Goal: Information Seeking & Learning: Find specific page/section

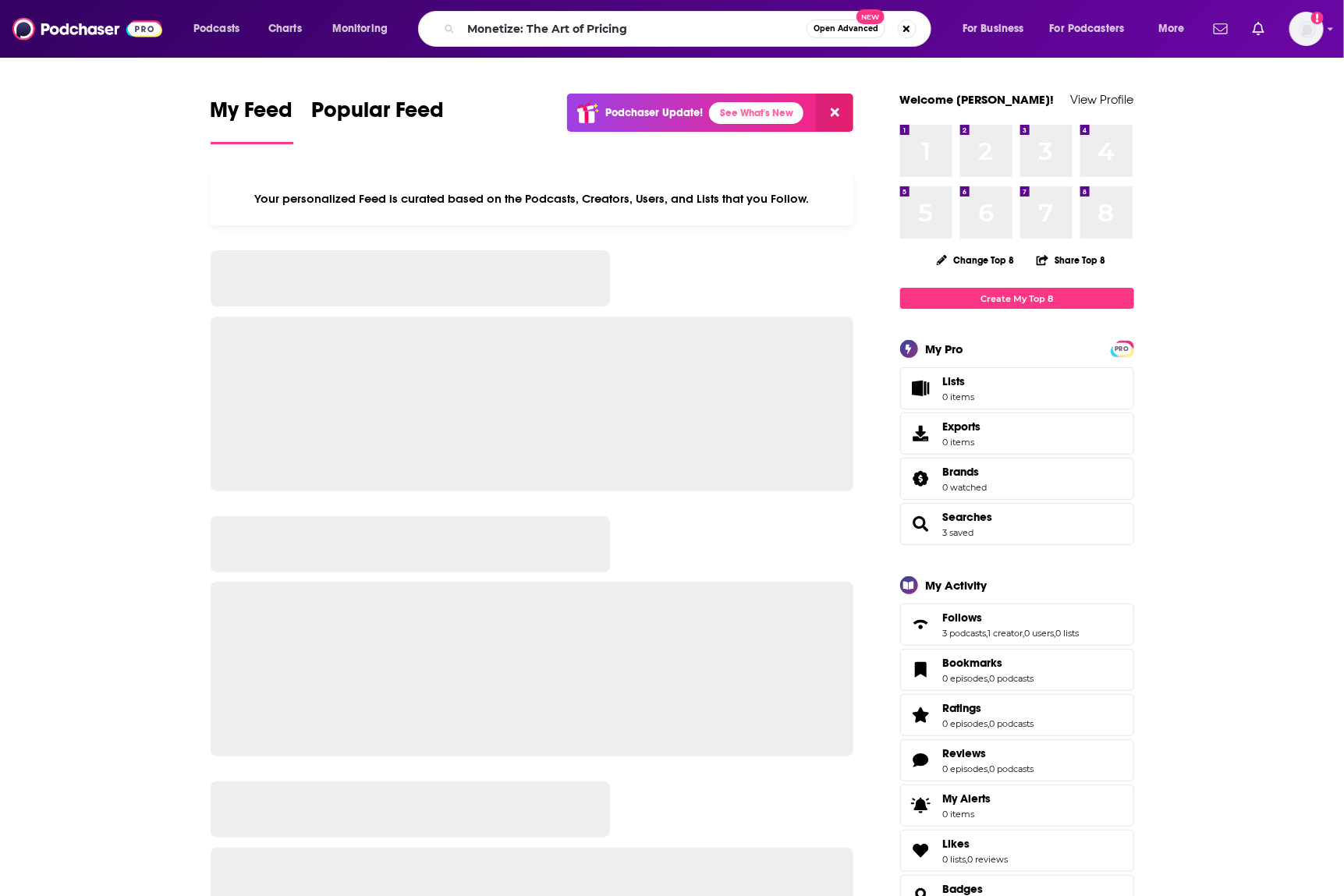
type input "Monetize: The Art of Pricing"
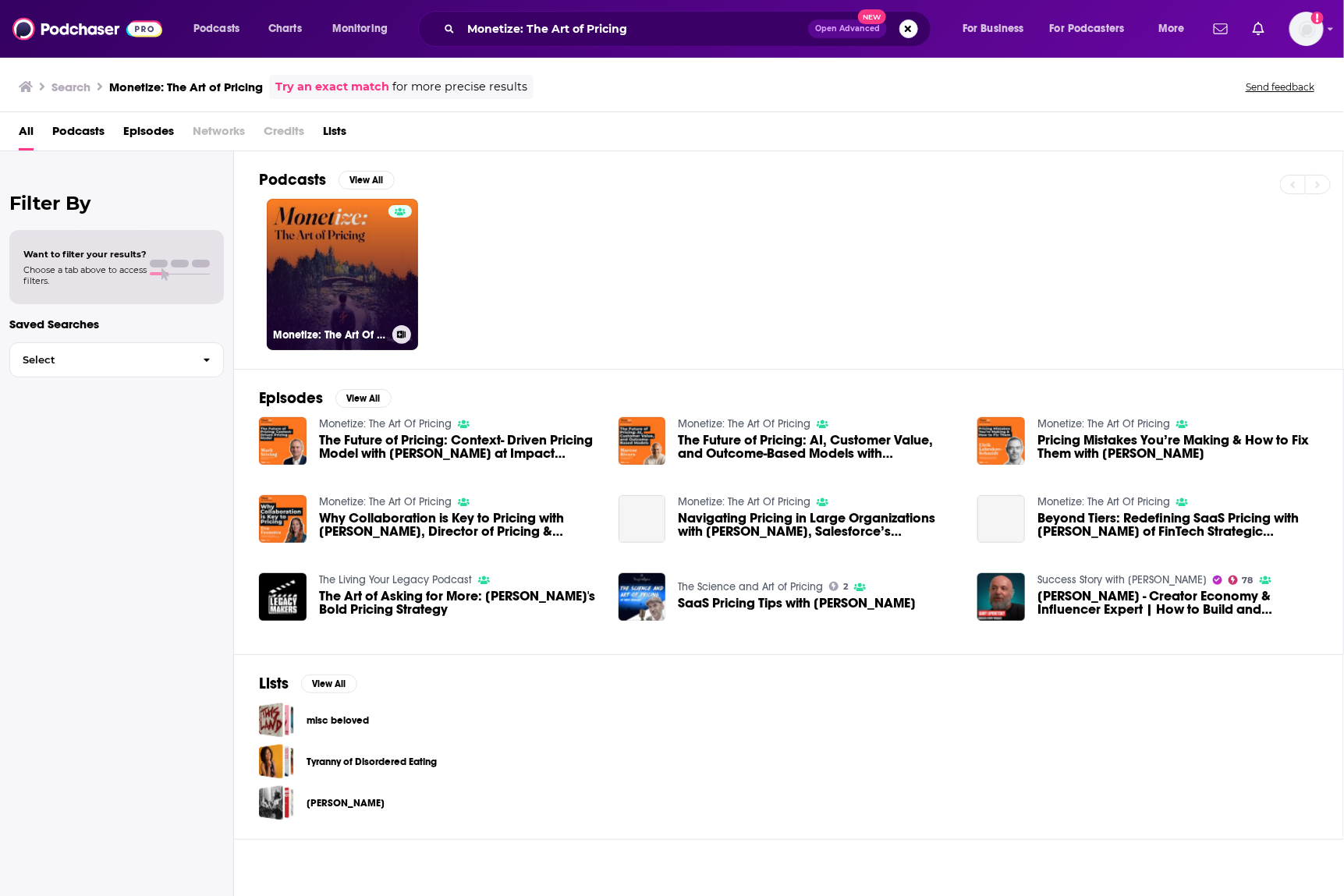
click at [349, 266] on link "Monetize: The Art Of Pricing" at bounding box center [342, 274] width 151 height 151
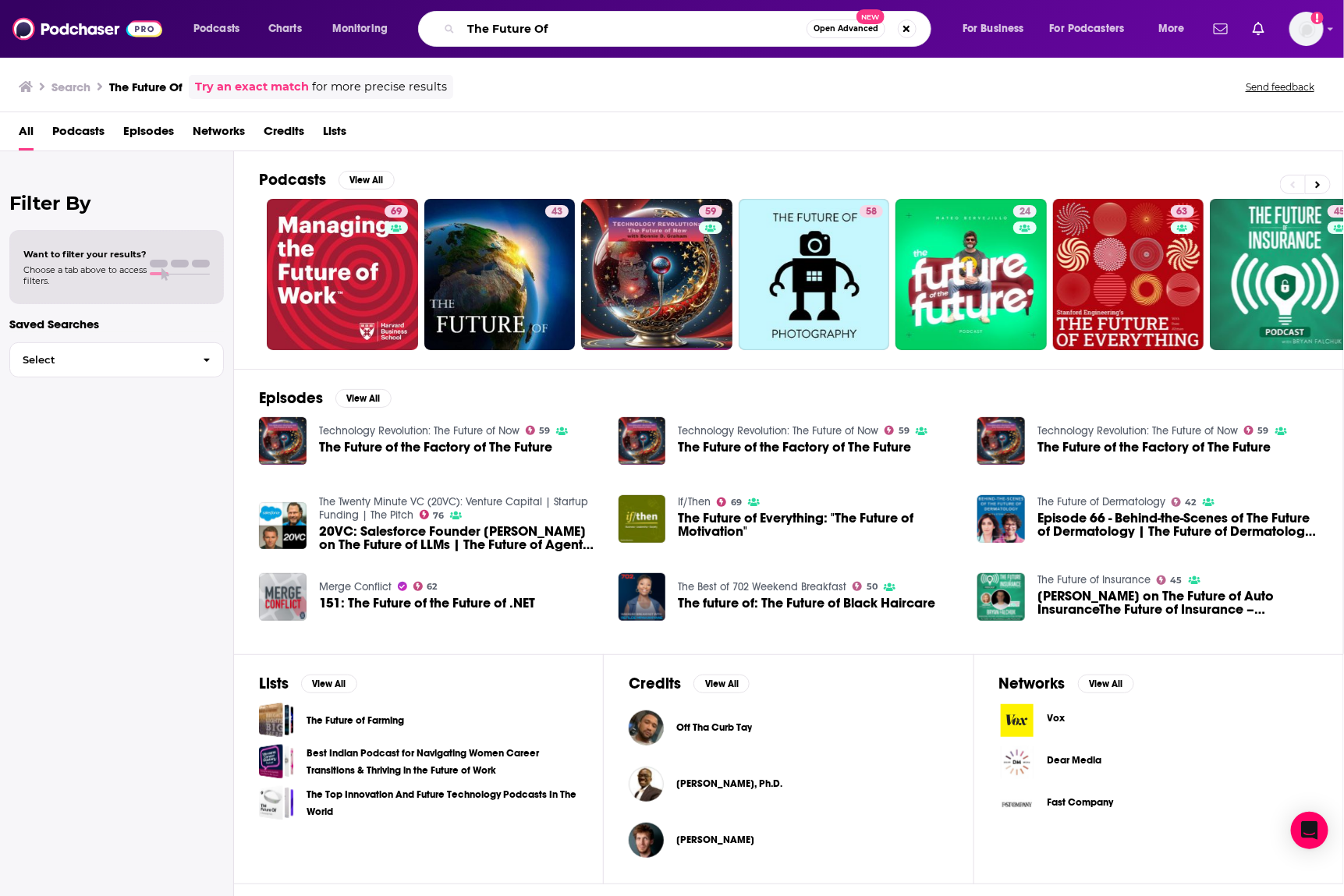
drag, startPoint x: 584, startPoint y: 27, endPoint x: 323, endPoint y: 7, distance: 261.8
click at [323, 7] on div "Podcasts Charts Monitoring The Future Of Open Advanced New For Business For Pod…" at bounding box center [672, 29] width 1344 height 58
type input "[PERSON_NAME]"
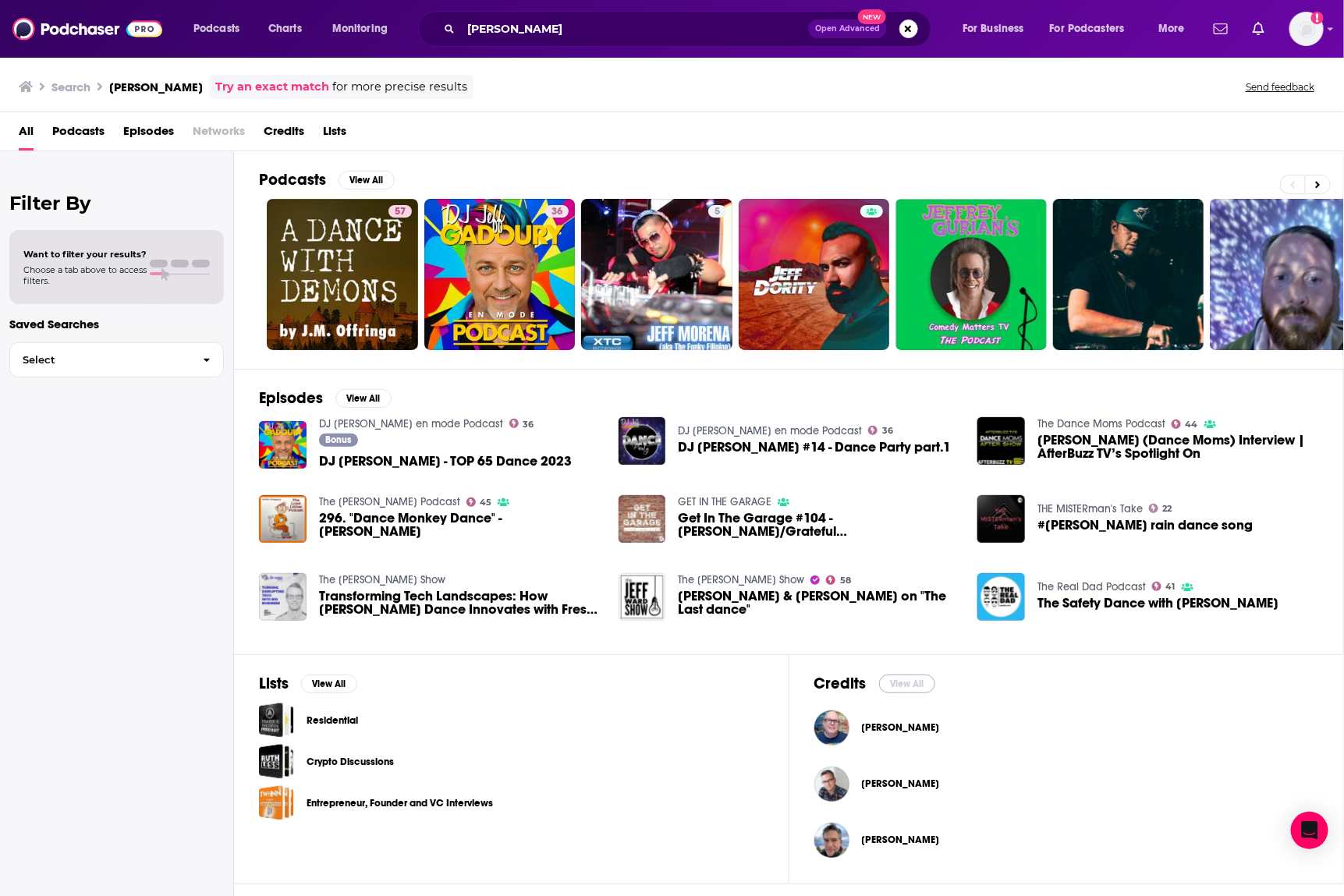
click at [897, 680] on button "View All" at bounding box center [907, 684] width 56 height 19
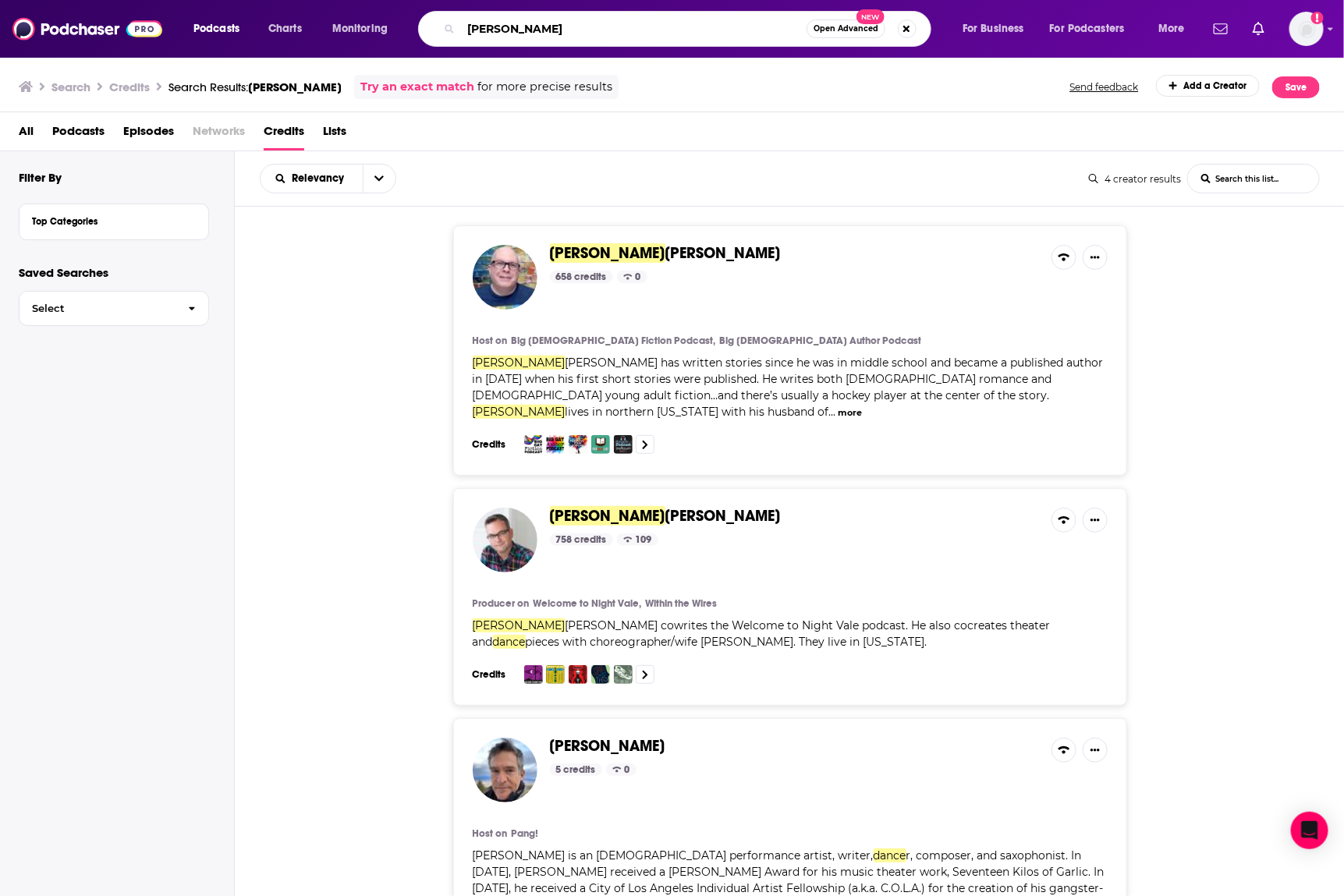
drag, startPoint x: 572, startPoint y: 29, endPoint x: 345, endPoint y: -3, distance: 229.2
click at [345, 0] on html "Podcasts Charts Monitoring [PERSON_NAME] Dance Open Advanced New For Business F…" at bounding box center [672, 448] width 1344 height 896
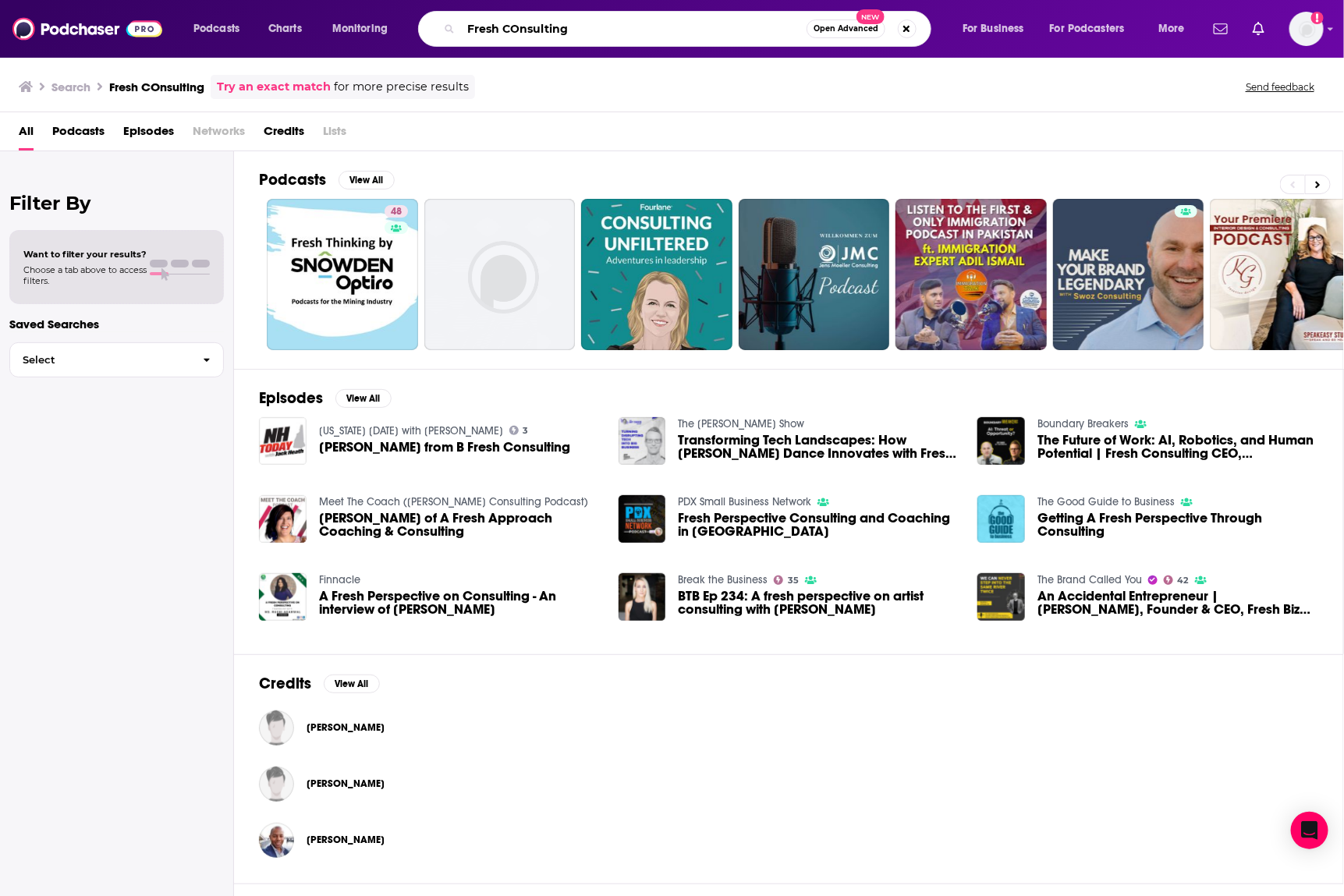
drag, startPoint x: 584, startPoint y: 21, endPoint x: 280, endPoint y: 4, distance: 304.5
click at [280, 7] on div "Podcasts Charts Monitoring Fresh COnsulting Open Advanced New For Business For …" at bounding box center [672, 29] width 1344 height 58
drag, startPoint x: 615, startPoint y: 26, endPoint x: 380, endPoint y: 24, distance: 235.0
click at [380, 24] on div "Podcasts Charts Monitoring Fresh COnsulting Open Advanced New For Business For …" at bounding box center [691, 29] width 1017 height 36
type input "The Future of AI and Consultancy"
